Goal: Task Accomplishment & Management: Use online tool/utility

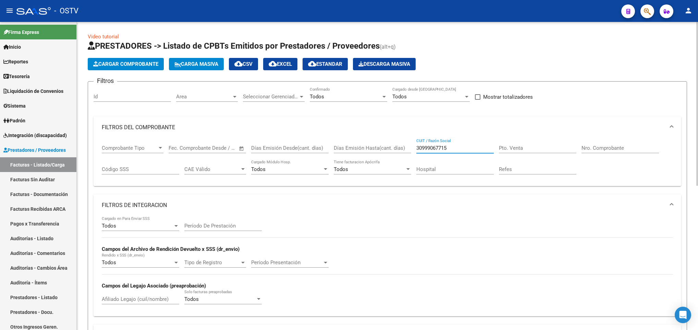
drag, startPoint x: 455, startPoint y: 147, endPoint x: 414, endPoint y: 147, distance: 41.8
click at [409, 146] on div "Comprobante Tipo Comprobante Tipo Fecha inicio – Fecha fin Fec. Comprobante Des…" at bounding box center [387, 159] width 571 height 42
paste input "20413148538"
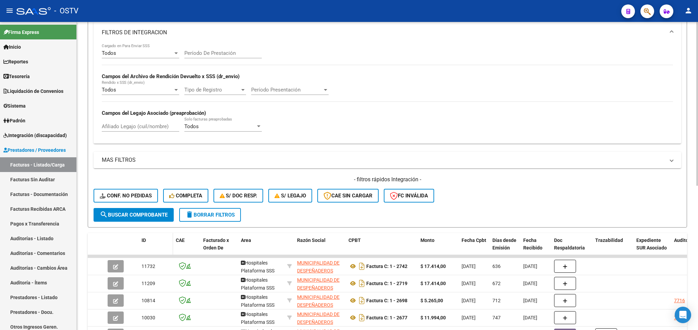
scroll to position [271, 0]
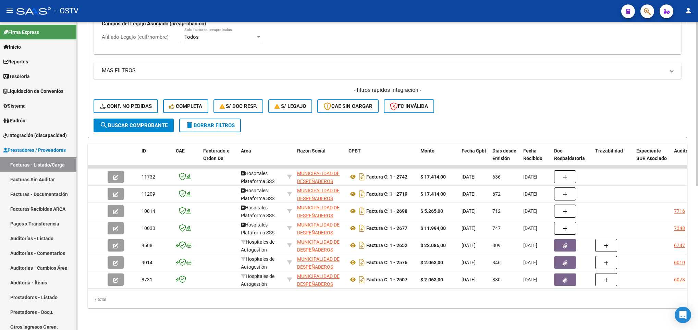
type input "20413148538"
click at [132, 122] on span "search Buscar Comprobante" at bounding box center [134, 125] width 68 height 6
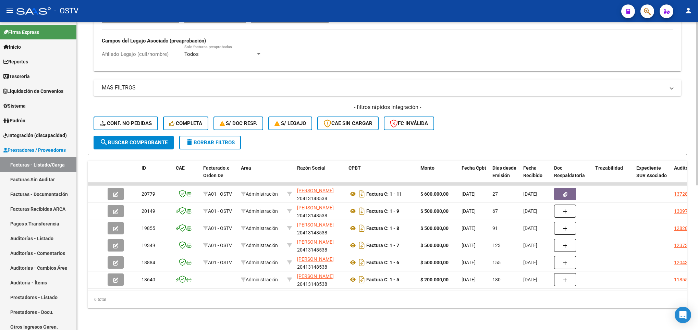
scroll to position [254, 0]
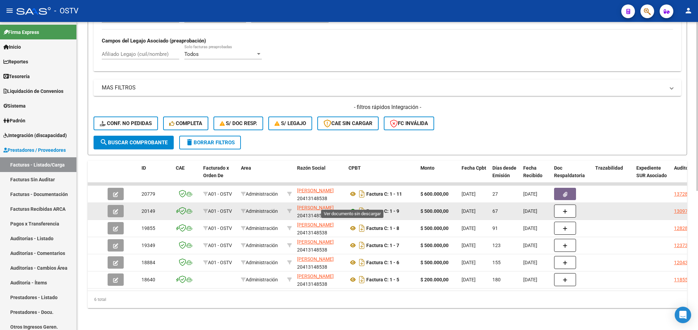
click at [354, 207] on icon at bounding box center [352, 211] width 9 height 8
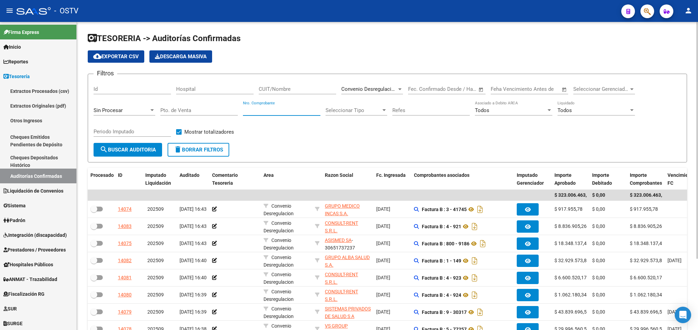
click at [270, 113] on input "Nro. Comprobante" at bounding box center [281, 110] width 77 height 6
type input "8"
click at [104, 107] on div "Sin Procesar" at bounding box center [125, 108] width 62 height 15
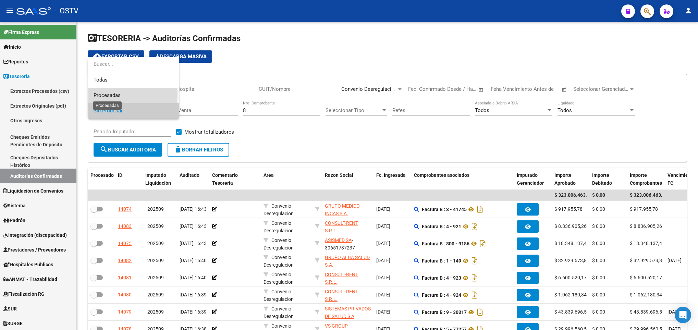
click at [105, 94] on span "Procesadas" at bounding box center [107, 95] width 27 height 6
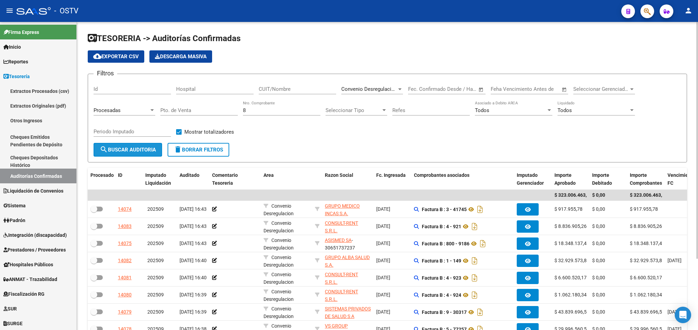
click at [129, 151] on span "search Buscar Auditoria" at bounding box center [128, 150] width 56 height 6
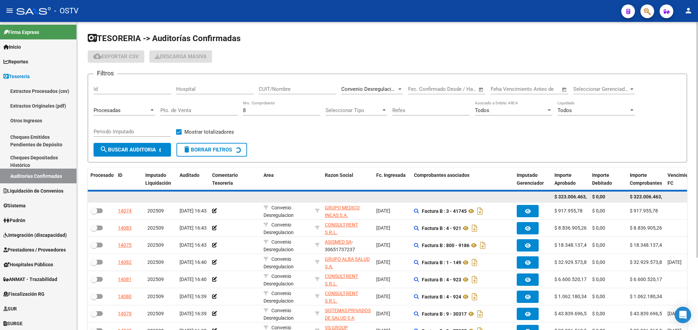
checkbox input "true"
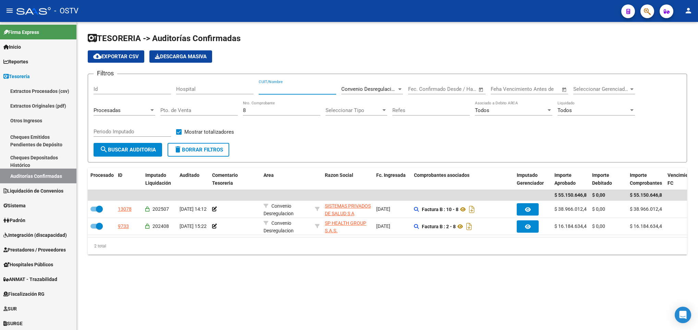
click at [284, 90] on input "CUIT/Nombre" at bounding box center [297, 89] width 77 height 6
type input "20413148538"
click at [127, 148] on span "search Buscar Auditoria" at bounding box center [128, 150] width 56 height 6
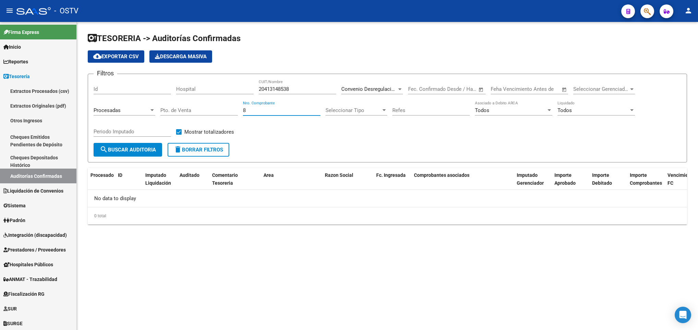
drag, startPoint x: 252, startPoint y: 110, endPoint x: 203, endPoint y: 115, distance: 49.3
click at [203, 115] on div "Filtros Id Hospital 20413148538 CUIT/Nombre Convenio Desregulacion Seleccionar …" at bounding box center [388, 110] width 588 height 63
click at [146, 149] on span "search Buscar Auditoria" at bounding box center [128, 150] width 56 height 6
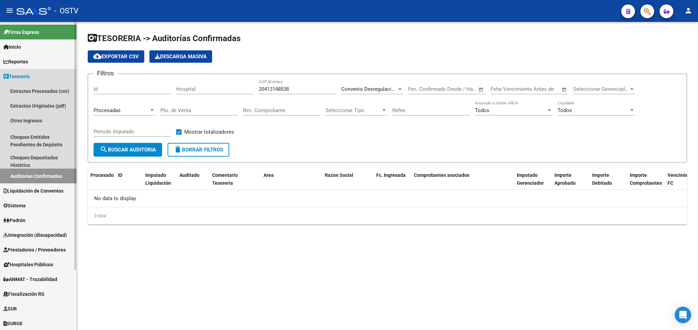
click at [30, 174] on link "Auditorías Confirmadas" at bounding box center [38, 176] width 76 height 15
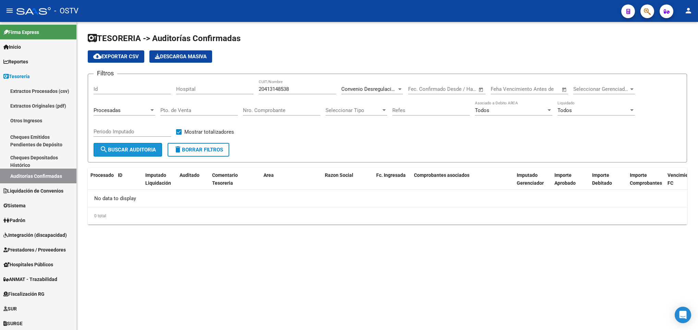
click at [130, 149] on span "search Buscar Auditoria" at bounding box center [128, 150] width 56 height 6
drag, startPoint x: 298, startPoint y: 88, endPoint x: 247, endPoint y: 90, distance: 51.4
click at [247, 90] on div "Filtros Id Hospital 20413148538 CUIT/Nombre Convenio Desregulacion Seleccionar …" at bounding box center [388, 110] width 588 height 63
click at [126, 147] on span "search Buscar Auditoria" at bounding box center [128, 150] width 56 height 6
type input "20413148538"
